Goal: Information Seeking & Learning: Understand process/instructions

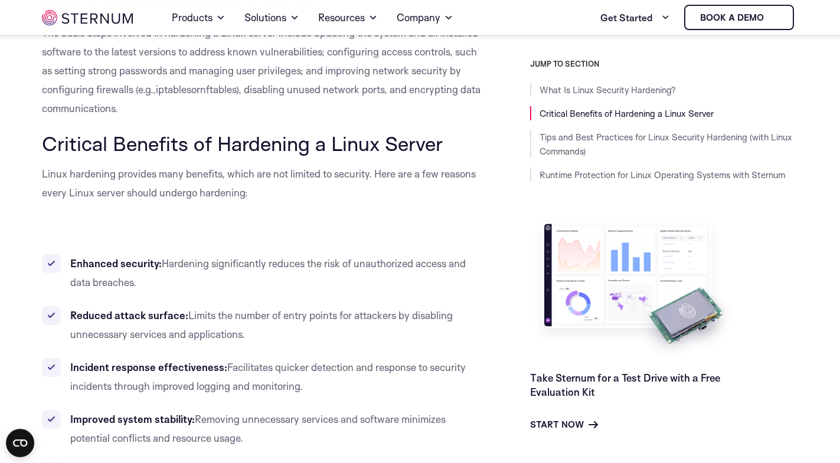
scroll to position [473, 0]
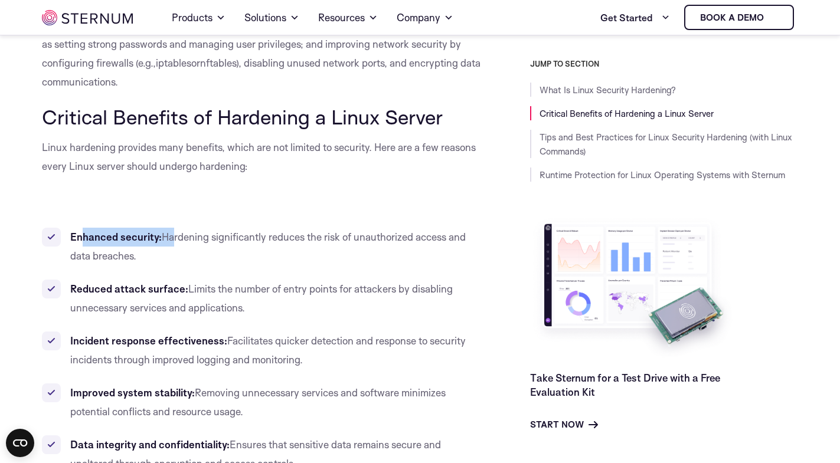
drag, startPoint x: 81, startPoint y: 236, endPoint x: 168, endPoint y: 237, distance: 86.8
click at [168, 237] on li "Enhanced security: Hardening significantly reduces the risk of unauthorized acc…" at bounding box center [262, 247] width 441 height 38
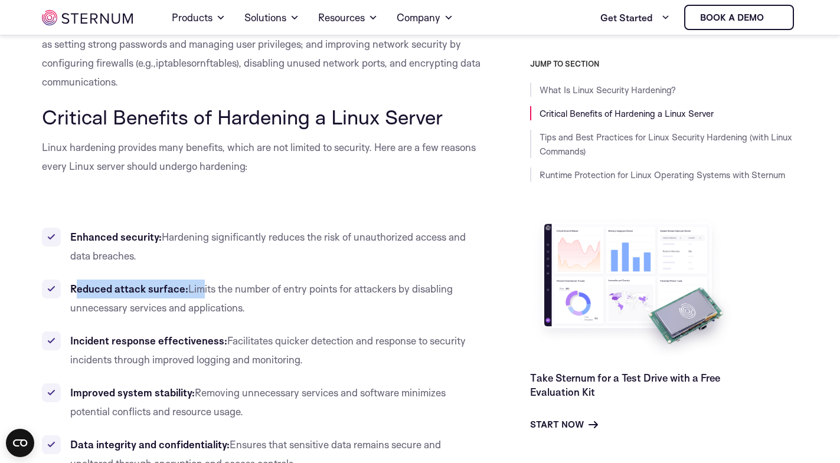
drag, startPoint x: 76, startPoint y: 290, endPoint x: 200, endPoint y: 292, distance: 123.9
click at [199, 292] on li "Reduced attack surface: Limits the number of entry points for attackers by disa…" at bounding box center [262, 299] width 441 height 38
drag, startPoint x: 222, startPoint y: 290, endPoint x: 283, endPoint y: 310, distance: 63.4
click at [282, 310] on li "Reduced attack surface: Limits the number of entry points for attackers by disa…" at bounding box center [262, 299] width 441 height 38
click at [283, 310] on li "Reduced attack surface: Limits the number of entry points for attackers by disa…" at bounding box center [262, 299] width 441 height 38
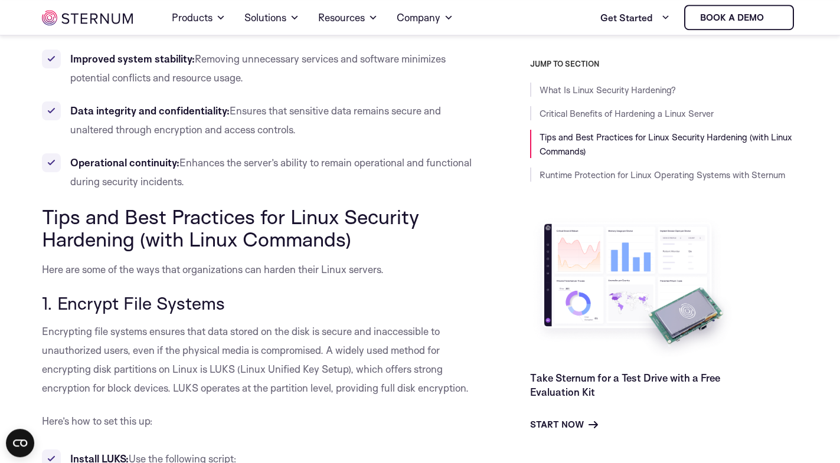
scroll to position [834, 0]
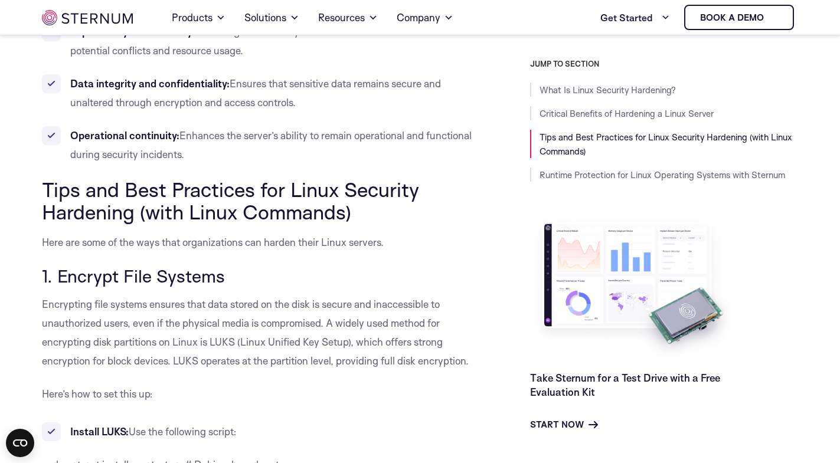
drag, startPoint x: 75, startPoint y: 277, endPoint x: 233, endPoint y: 277, distance: 157.6
click at [232, 277] on h3 "1. Encrypt File Systems" at bounding box center [262, 276] width 441 height 20
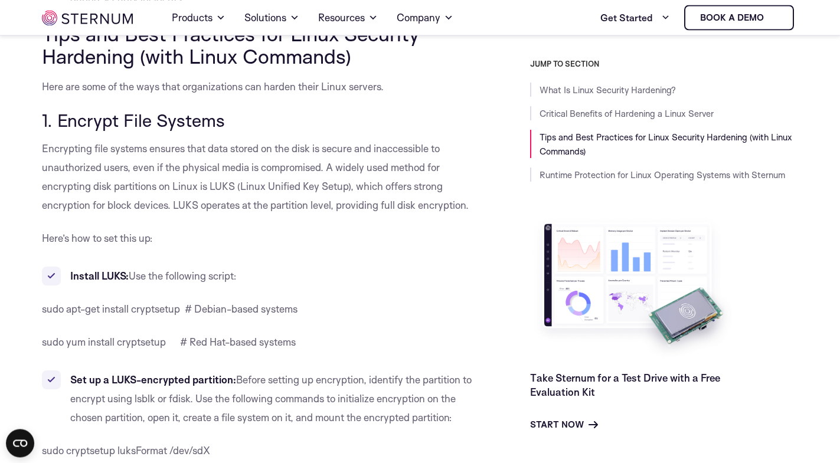
scroll to position [1015, 0]
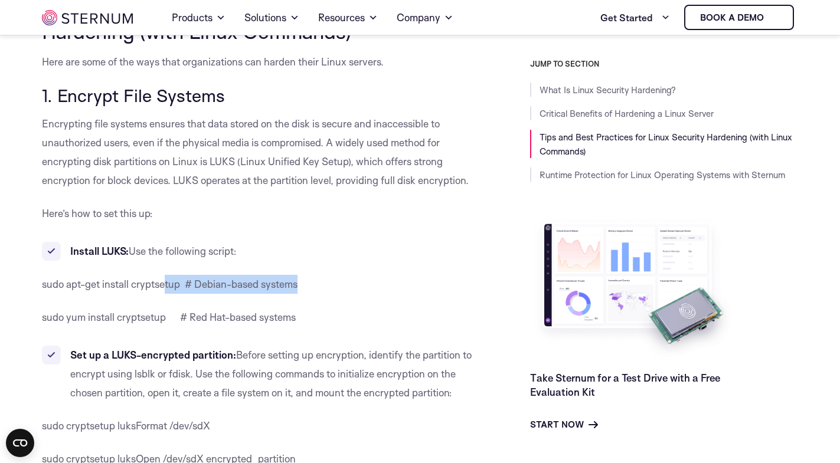
drag, startPoint x: 175, startPoint y: 283, endPoint x: 320, endPoint y: 285, distance: 145.2
click at [320, 285] on p "sudo apt-get install cryptsetup # Debian-based systems" at bounding box center [262, 284] width 441 height 19
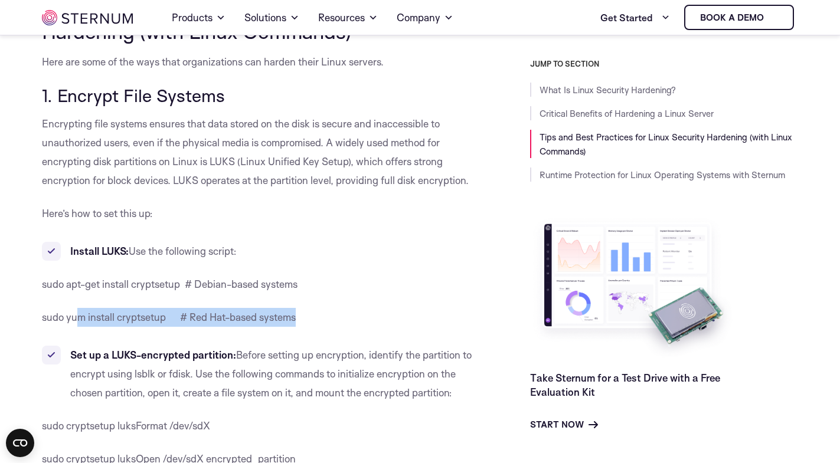
drag, startPoint x: 321, startPoint y: 313, endPoint x: 92, endPoint y: 333, distance: 229.8
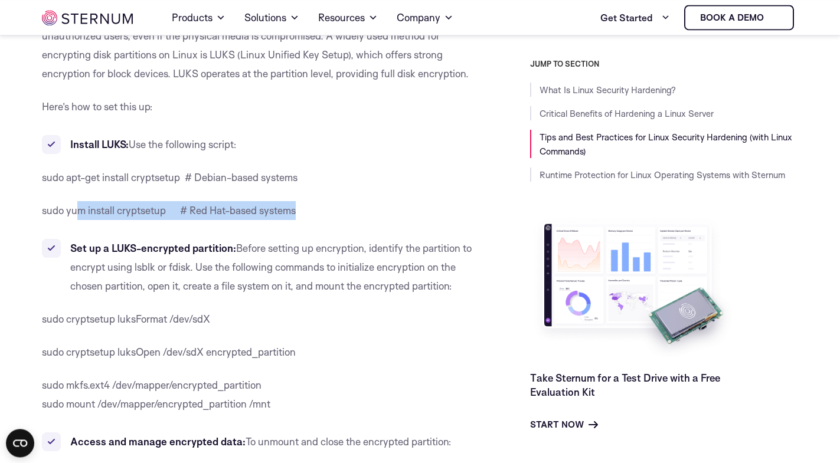
scroll to position [1135, 0]
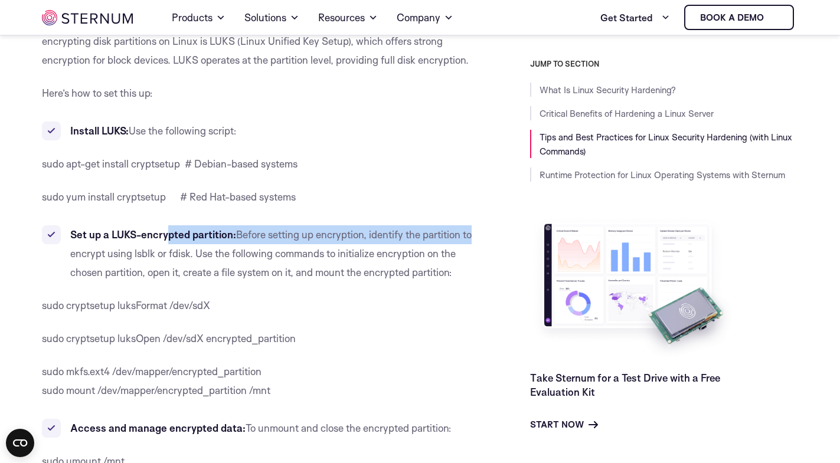
drag, startPoint x: 168, startPoint y: 237, endPoint x: 477, endPoint y: 235, distance: 309.2
click at [477, 235] on li "Set up a LUKS-encrypted partition: Before setting up encryption, identify the p…" at bounding box center [262, 253] width 441 height 57
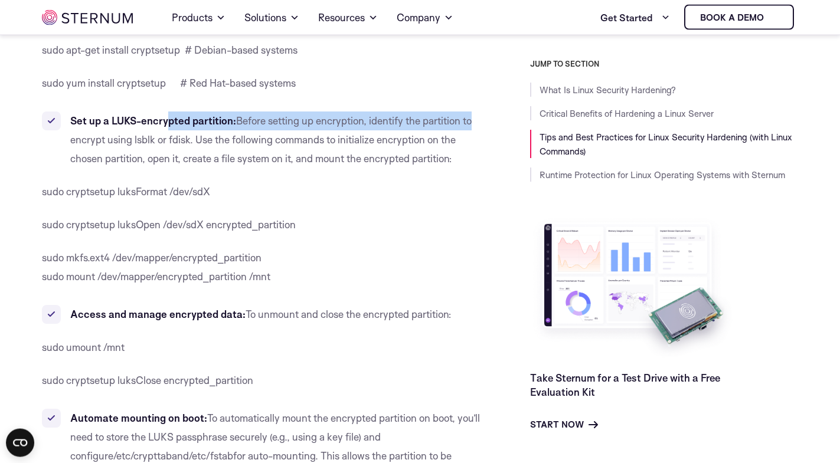
scroll to position [1256, 0]
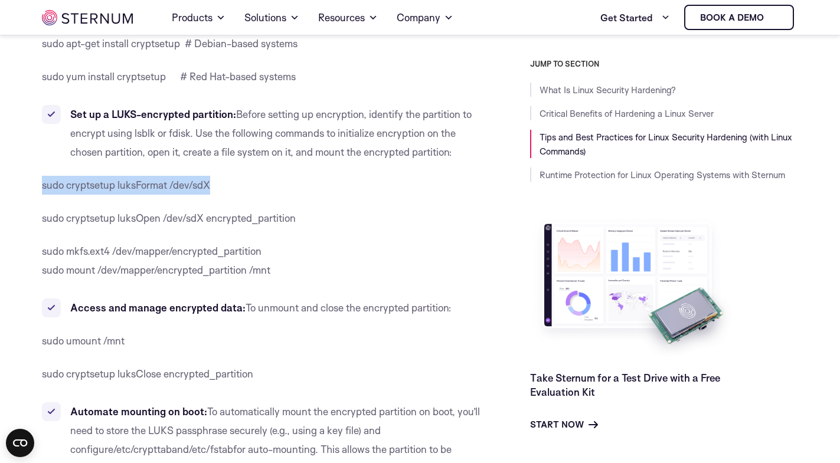
drag, startPoint x: 40, startPoint y: 191, endPoint x: 244, endPoint y: 192, distance: 204.8
click at [244, 192] on p "sudo cryptsetup luksFormat /dev/sdX" at bounding box center [262, 185] width 441 height 19
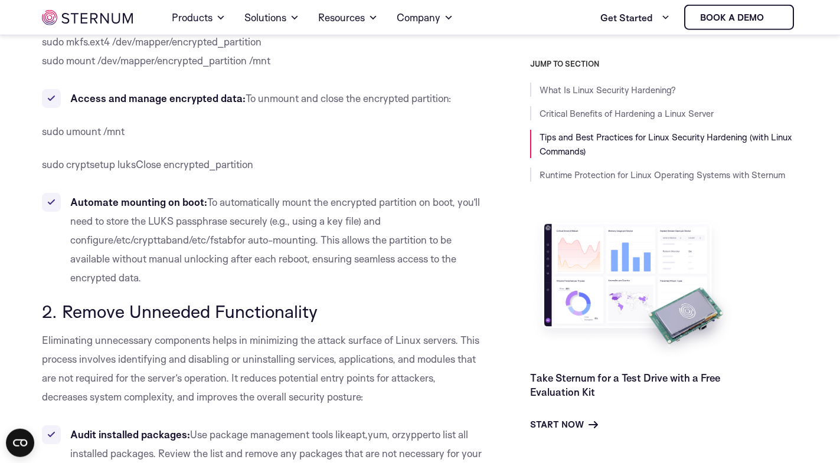
scroll to position [1497, 0]
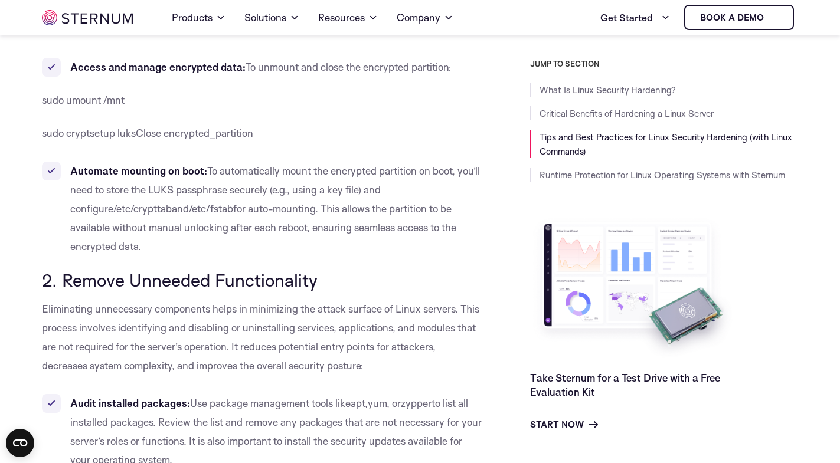
drag, startPoint x: 87, startPoint y: 263, endPoint x: 325, endPoint y: 263, distance: 238.4
click at [324, 270] on h3 "2. Remove Unneeded Functionality" at bounding box center [262, 280] width 441 height 20
click at [325, 270] on h3 "2. Remove Unneeded Functionality" at bounding box center [262, 280] width 441 height 20
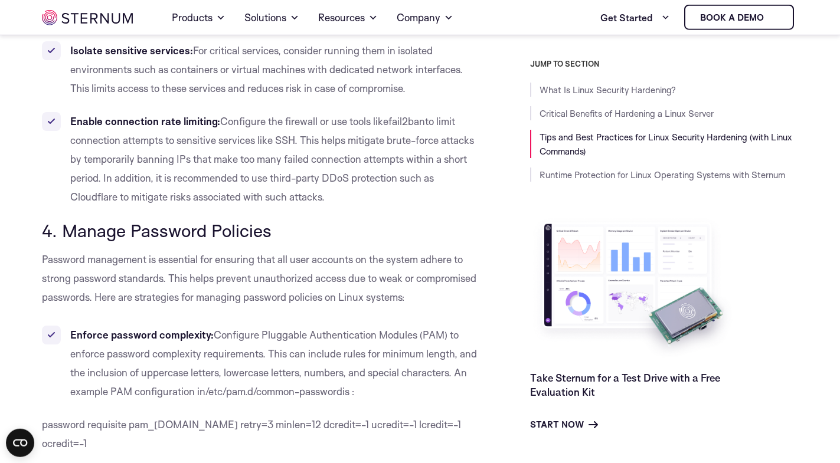
scroll to position [2821, 0]
